Goal: Task Accomplishment & Management: Use online tool/utility

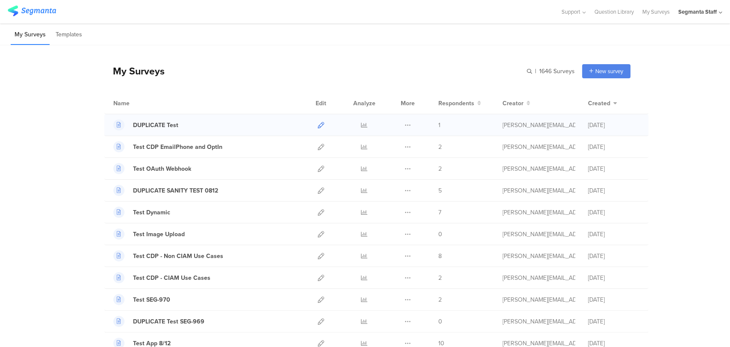
click at [318, 126] on icon at bounding box center [321, 125] width 6 height 6
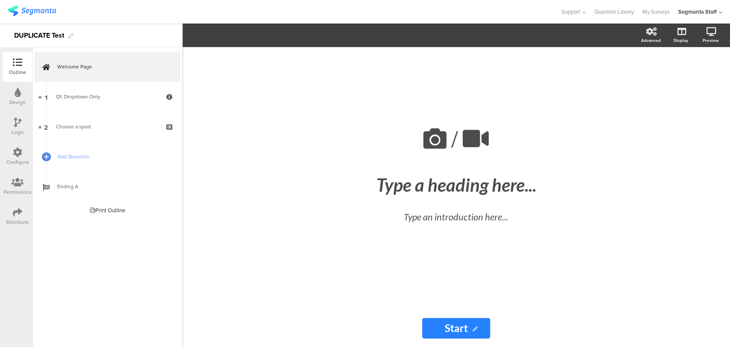
click at [16, 211] on icon at bounding box center [17, 211] width 9 height 9
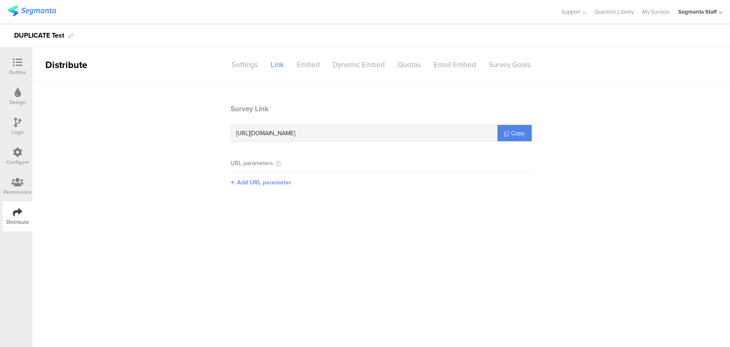
click at [241, 180] on span "Add URL parameter" at bounding box center [264, 182] width 54 height 9
click at [274, 178] on input "text" at bounding box center [286, 182] width 113 height 14
type input "qr_code"
click at [354, 180] on div "qr_code Save" at bounding box center [296, 182] width 133 height 14
click at [354, 180] on button "Save" at bounding box center [356, 181] width 13 height 9
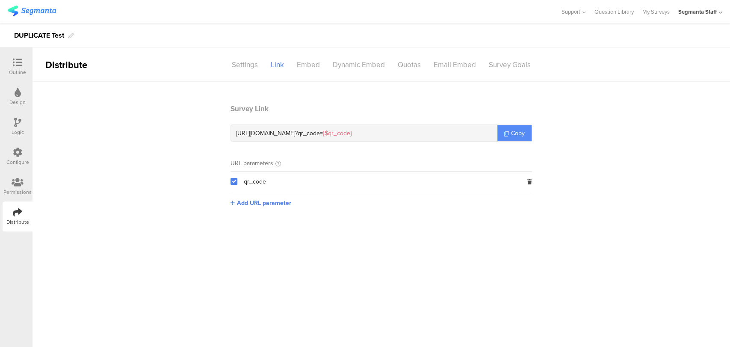
click at [515, 137] on span "Copy" at bounding box center [518, 133] width 14 height 9
drag, startPoint x: 515, startPoint y: 137, endPoint x: 551, endPoint y: 85, distance: 62.6
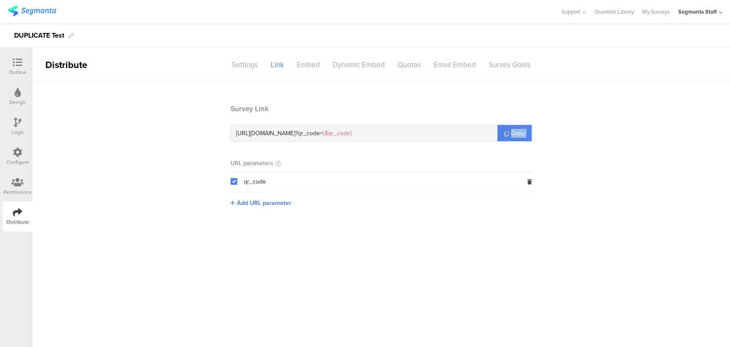
click at [521, 131] on span "Copy" at bounding box center [518, 133] width 14 height 9
click at [720, 13] on icon at bounding box center [720, 12] width 3 height 6
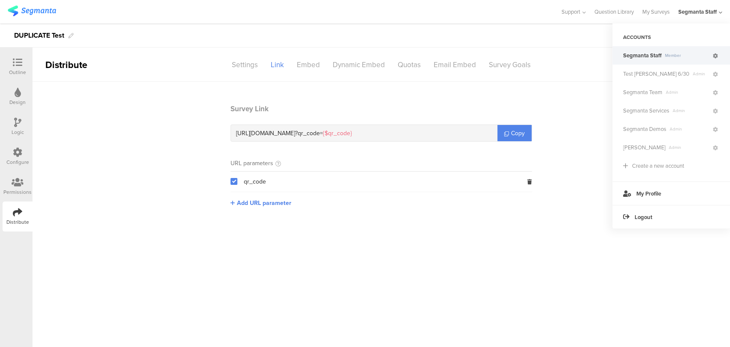
click at [716, 56] on icon at bounding box center [715, 55] width 5 height 5
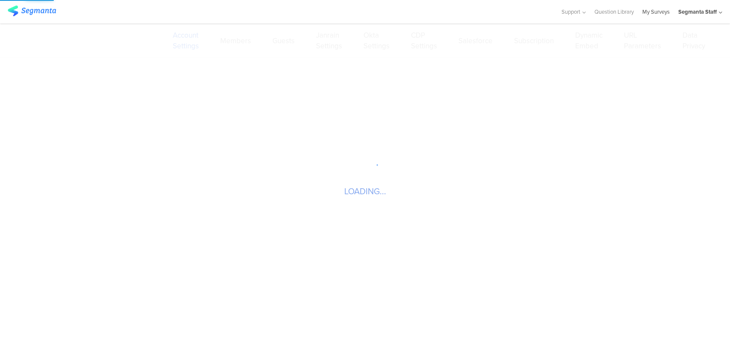
click at [655, 15] on link "My Surveys" at bounding box center [655, 12] width 27 height 24
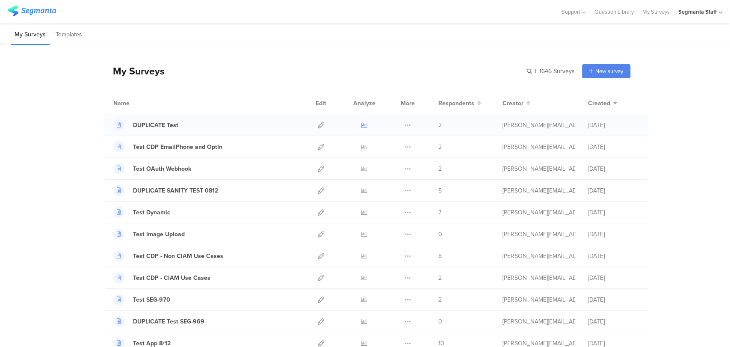
click at [361, 124] on icon at bounding box center [364, 125] width 6 height 6
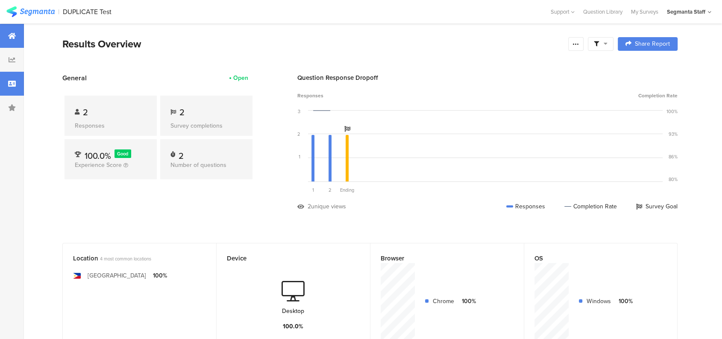
click at [10, 81] on icon at bounding box center [12, 83] width 8 height 7
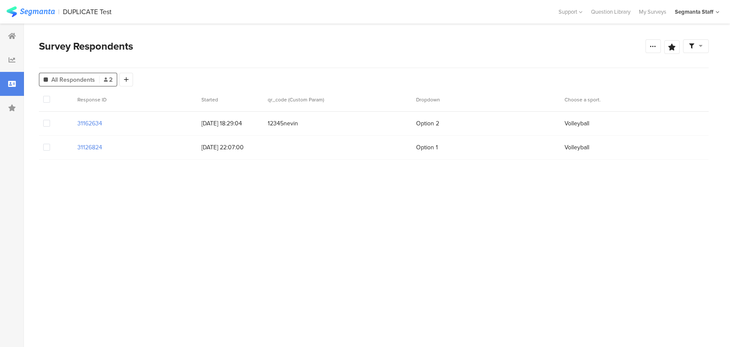
click at [42, 124] on div at bounding box center [56, 124] width 34 height 24
click at [46, 122] on span at bounding box center [46, 123] width 7 height 7
click at [50, 120] on input "checkbox" at bounding box center [50, 120] width 0 height 0
click at [143, 99] on span "Delete" at bounding box center [146, 99] width 18 height 6
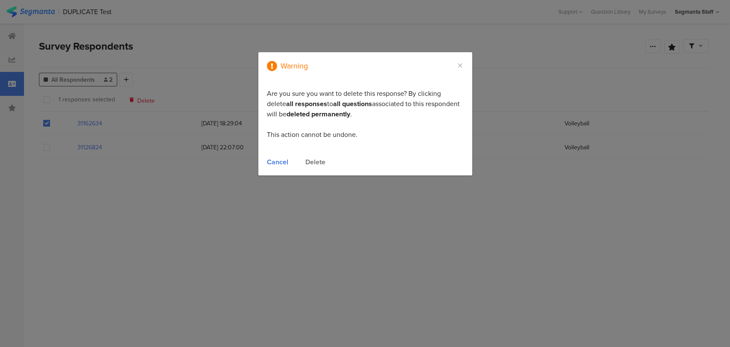
click at [318, 165] on div "Delete" at bounding box center [315, 162] width 20 height 10
